Goal: Task Accomplishment & Management: Use online tool/utility

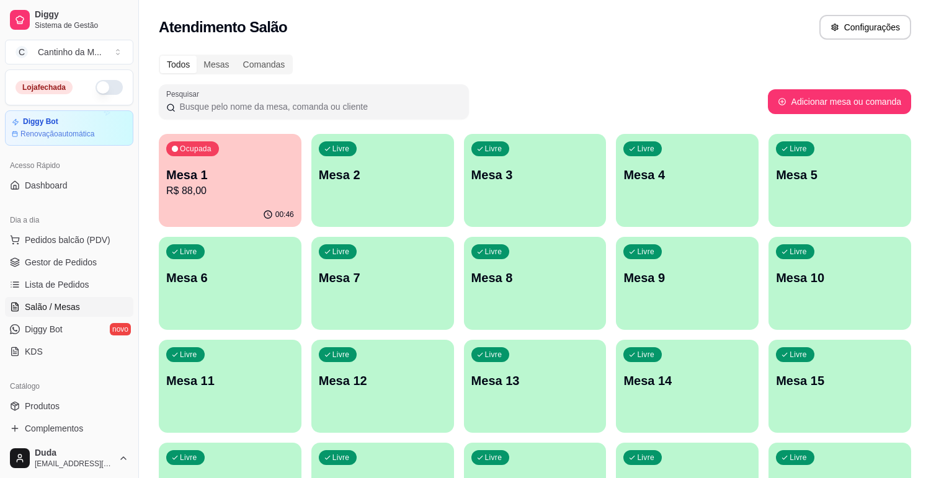
click at [205, 199] on div "Ocupada Mesa 1 R$ 88,00" at bounding box center [230, 168] width 143 height 69
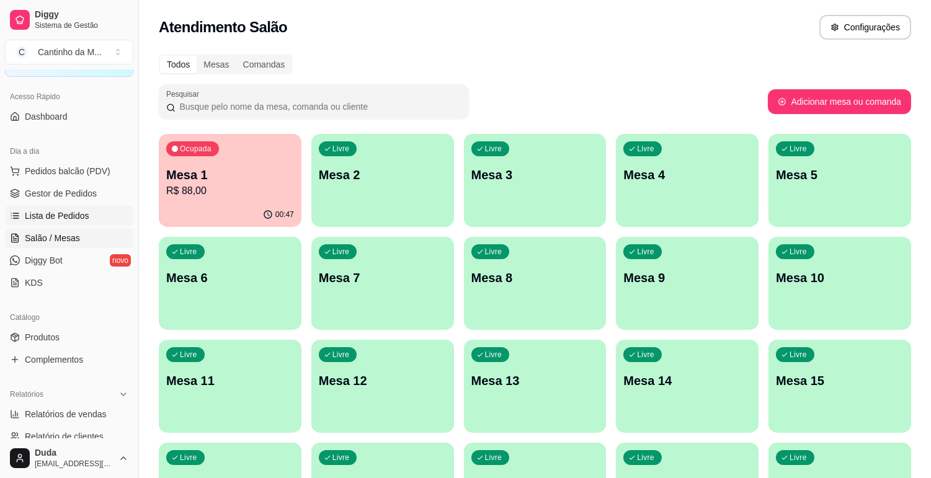
click at [62, 214] on span "Lista de Pedidos" at bounding box center [57, 216] width 65 height 12
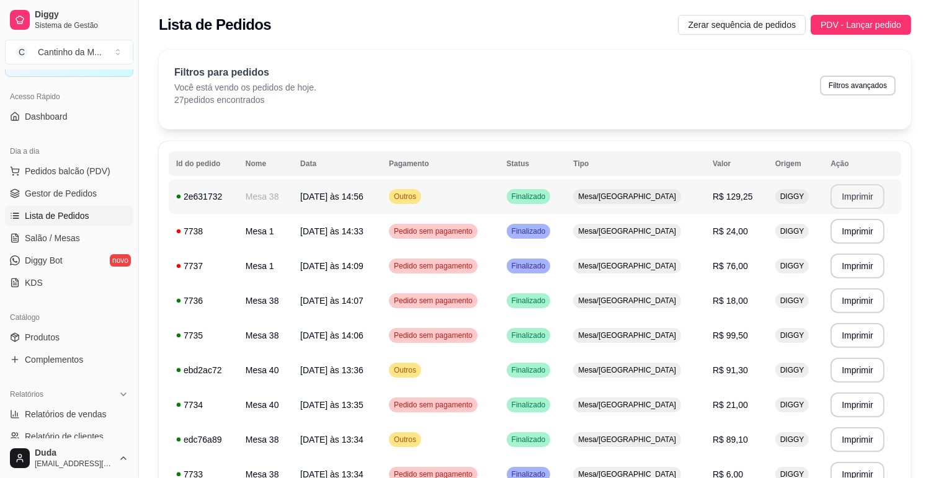
click at [861, 204] on button "Imprimir" at bounding box center [858, 196] width 54 height 25
click at [27, 240] on span "Salão / Mesas" at bounding box center [52, 238] width 55 height 12
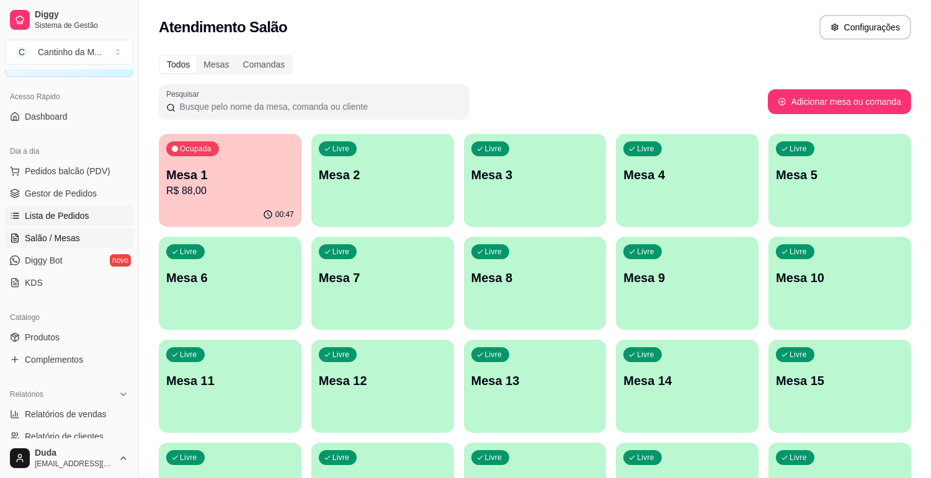
click at [42, 213] on span "Lista de Pedidos" at bounding box center [57, 216] width 65 height 12
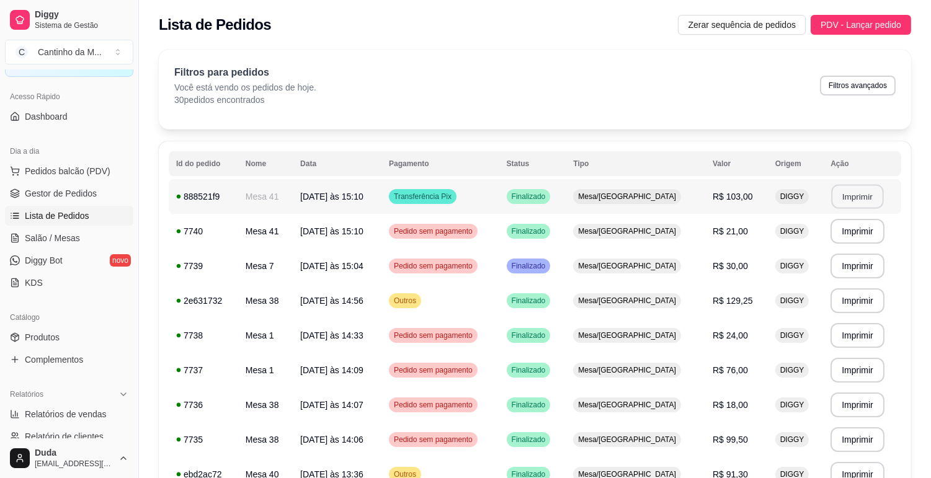
click at [847, 197] on button "Imprimir" at bounding box center [858, 197] width 52 height 24
click at [42, 199] on span "Gestor de Pedidos" at bounding box center [61, 193] width 72 height 12
